Goal: Entertainment & Leisure: Consume media (video, audio)

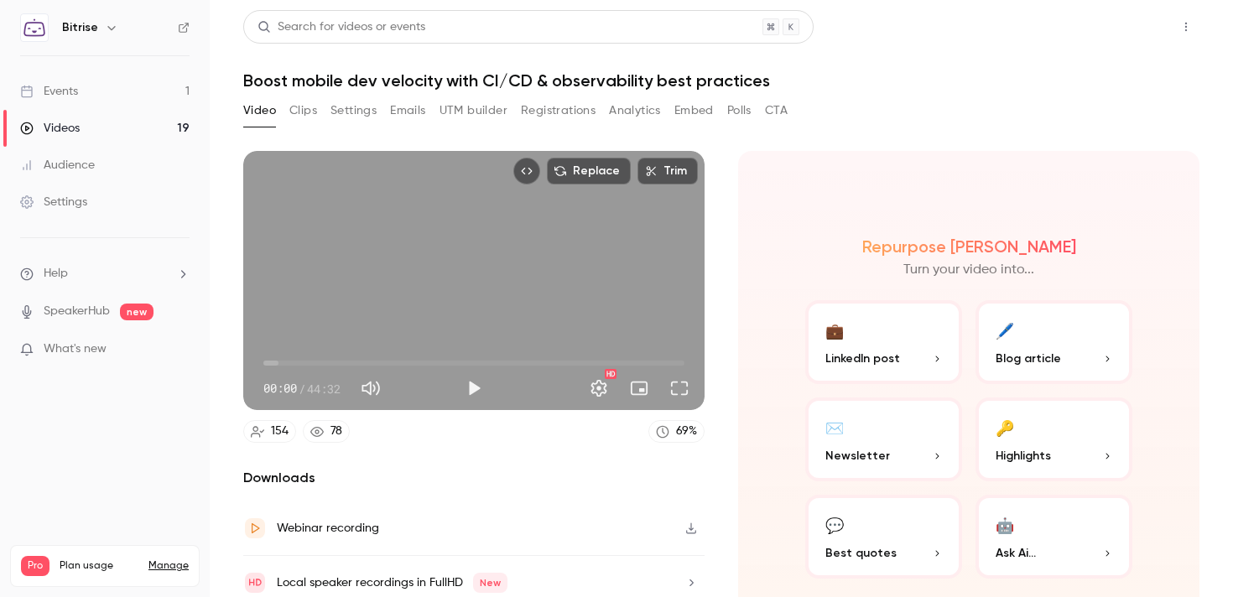
click at [1117, 29] on button "Share" at bounding box center [1126, 27] width 66 height 34
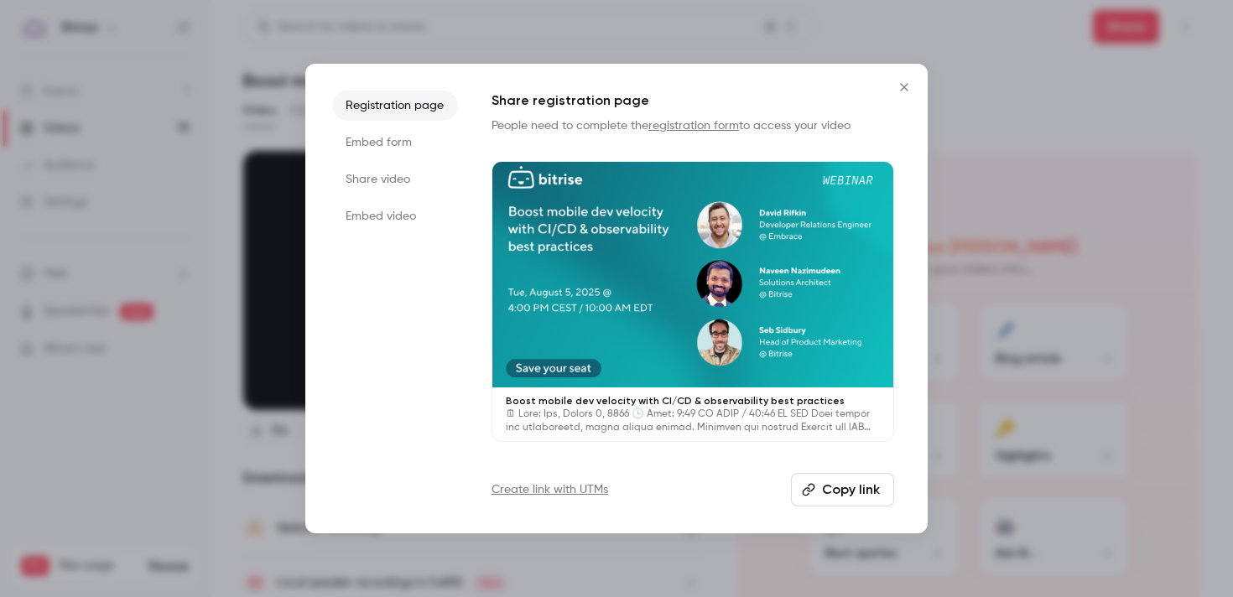
click at [660, 296] on div at bounding box center [692, 275] width 401 height 226
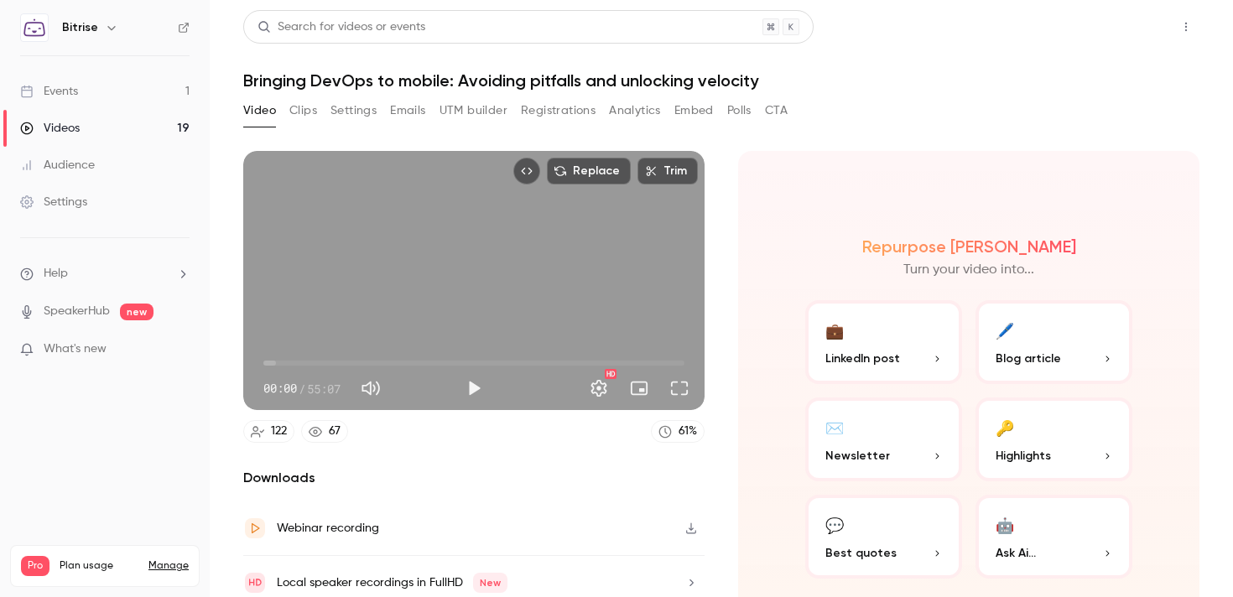
click at [1121, 22] on button "Share" at bounding box center [1126, 27] width 66 height 34
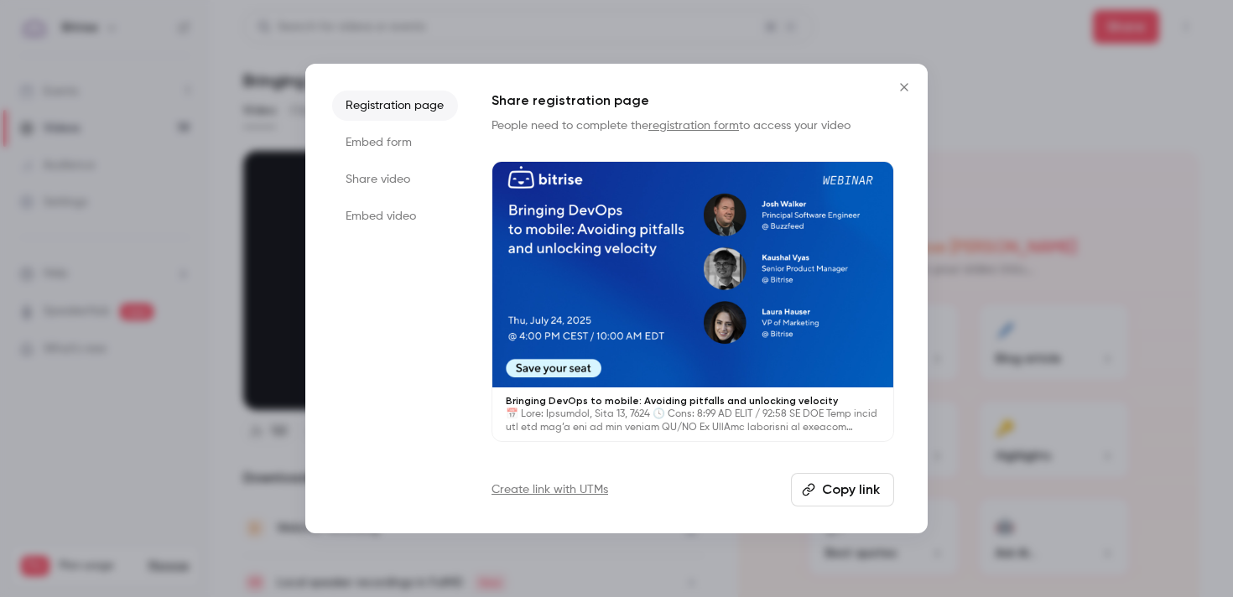
click at [713, 245] on div at bounding box center [692, 275] width 401 height 226
